Goal: Task Accomplishment & Management: Manage account settings

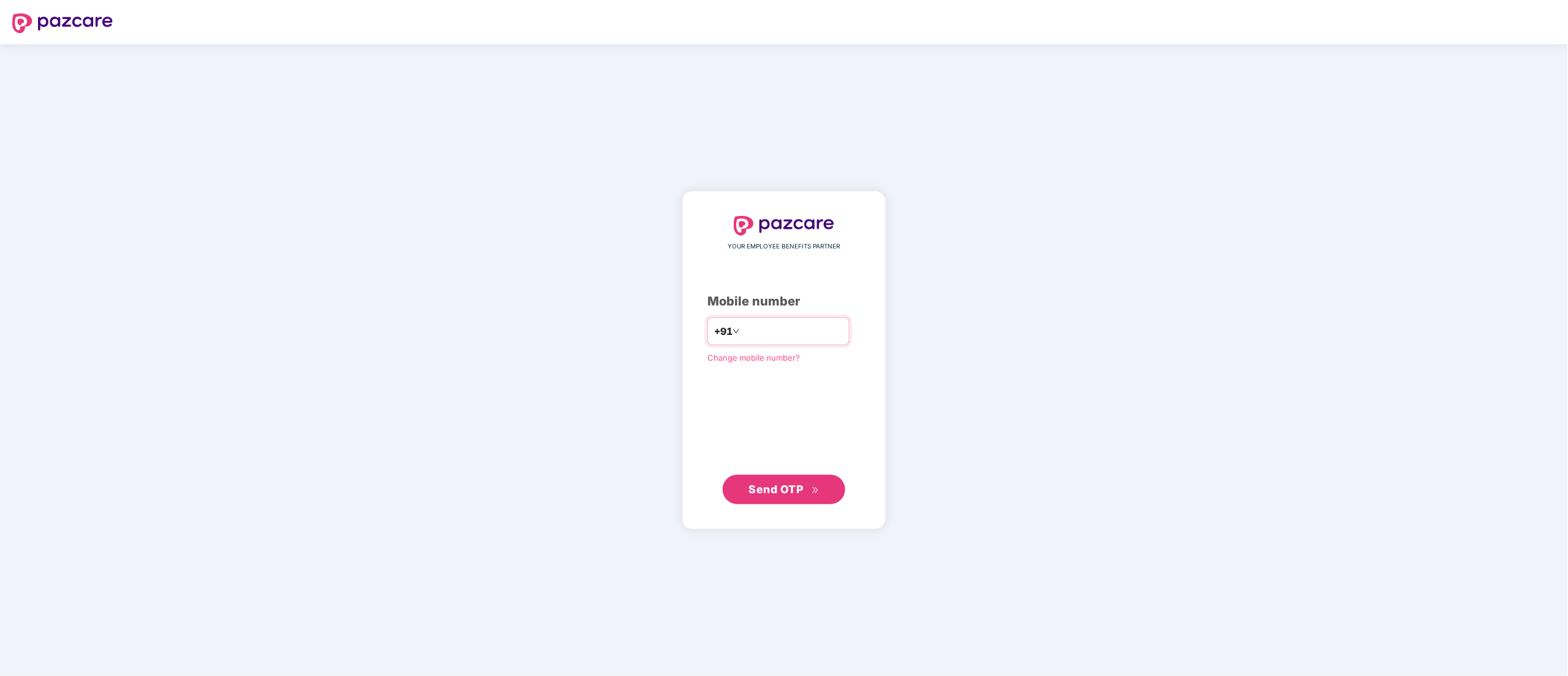
click at [783, 321] on input "*" at bounding box center [792, 331] width 100 height 19
click at [783, 340] on input "*" at bounding box center [792, 331] width 100 height 19
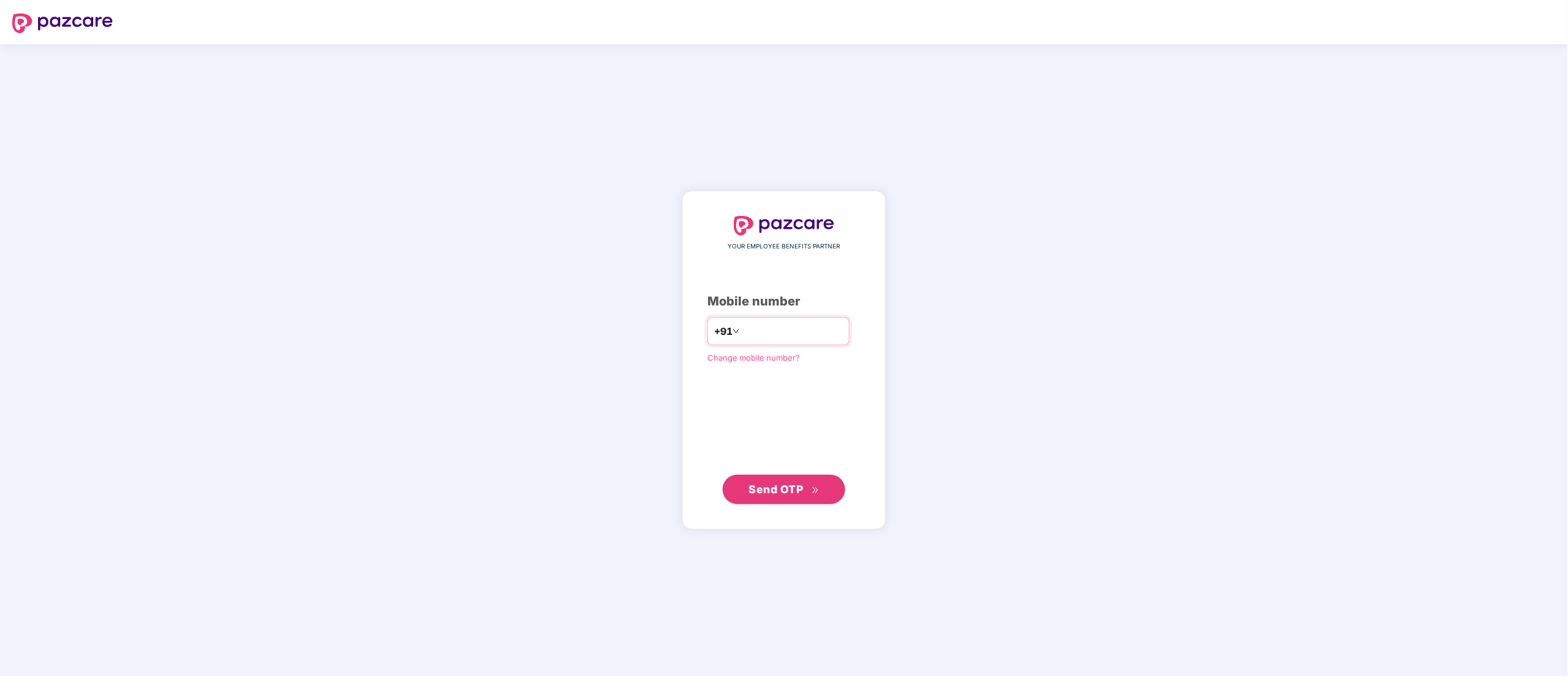
click at [783, 340] on input "*" at bounding box center [792, 331] width 100 height 19
type input "*********"
